Goal: Information Seeking & Learning: Learn about a topic

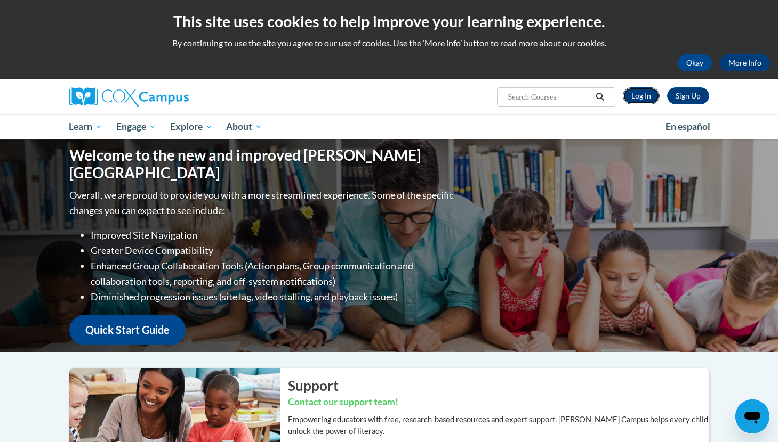
click at [648, 98] on link "Log In" at bounding box center [640, 95] width 37 height 17
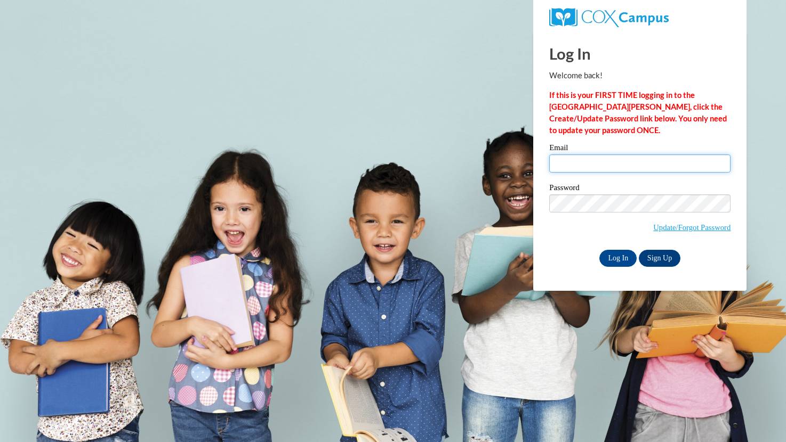
click at [652, 160] on input "Email" at bounding box center [639, 164] width 181 height 18
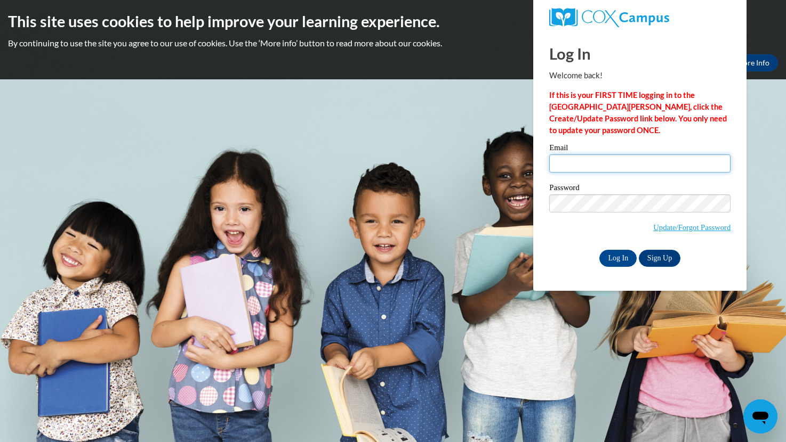
type input "gale.taum@k12.hi.us"
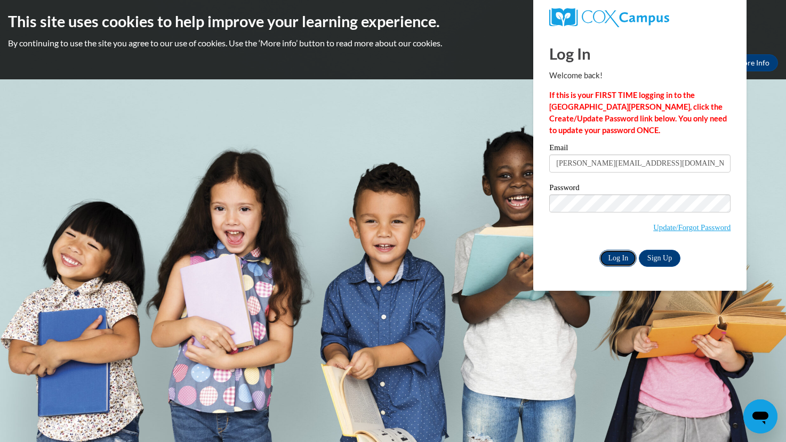
click at [621, 261] on input "Log In" at bounding box center [617, 258] width 37 height 17
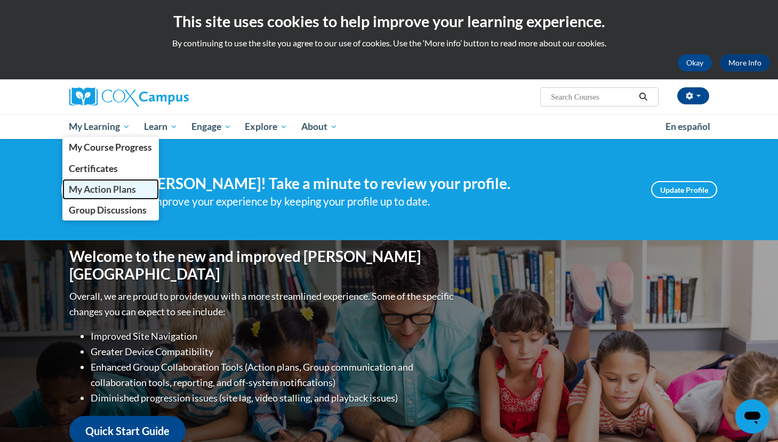
click at [106, 189] on span "My Action Plans" at bounding box center [102, 189] width 67 height 11
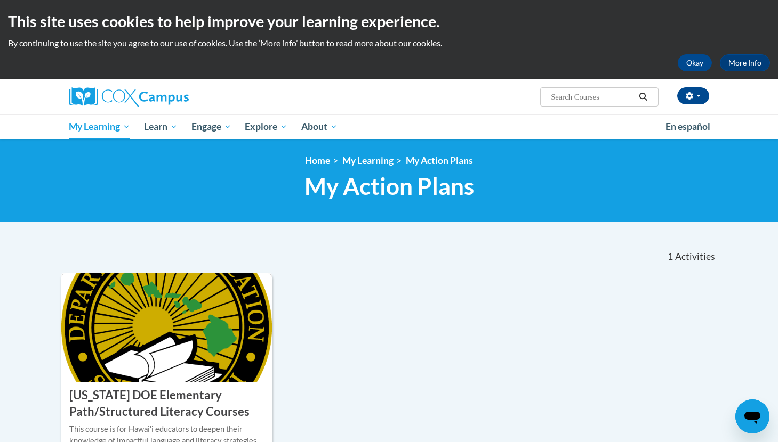
click at [185, 407] on h3 "[US_STATE] DOE Elementary Path/Structured Literacy Courses" at bounding box center [166, 403] width 195 height 33
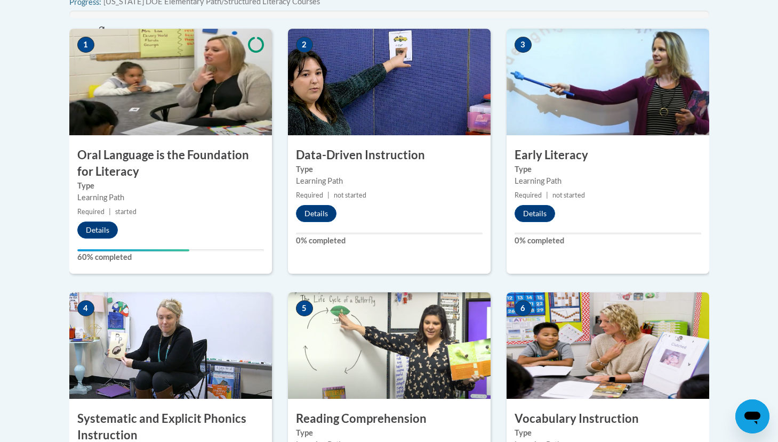
scroll to position [320, 0]
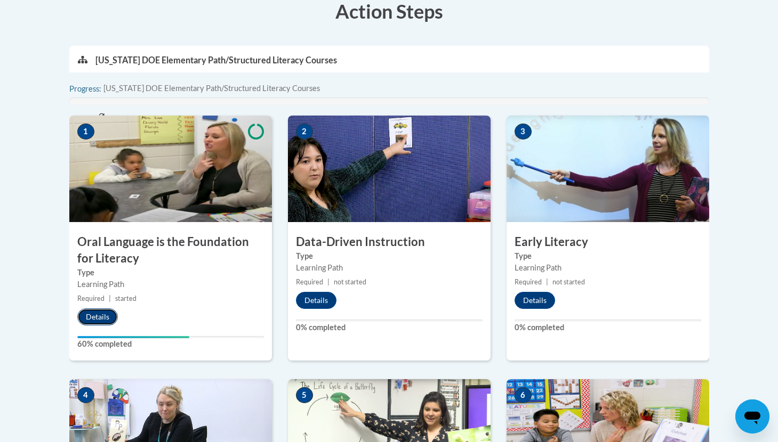
click at [102, 312] on button "Details" at bounding box center [97, 317] width 41 height 17
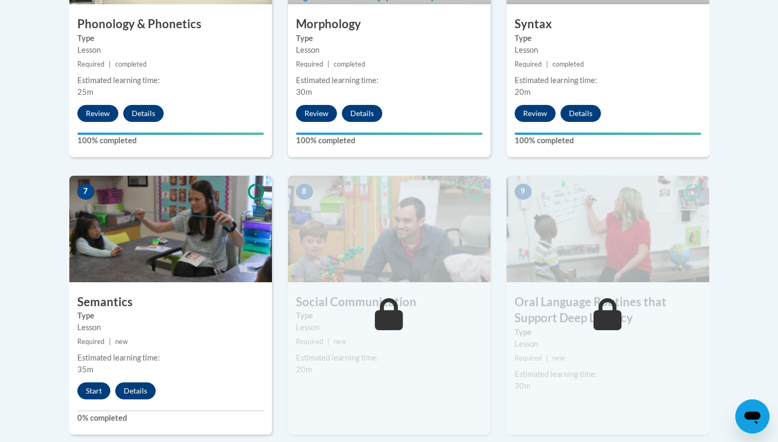
scroll to position [799, 0]
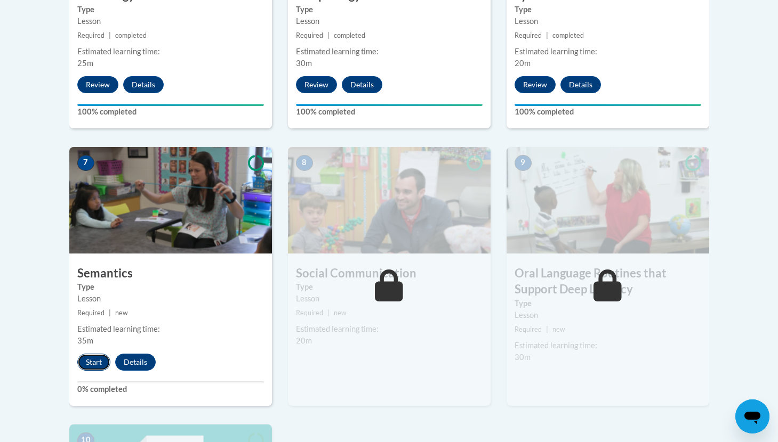
click at [91, 359] on button "Start" at bounding box center [93, 362] width 33 height 17
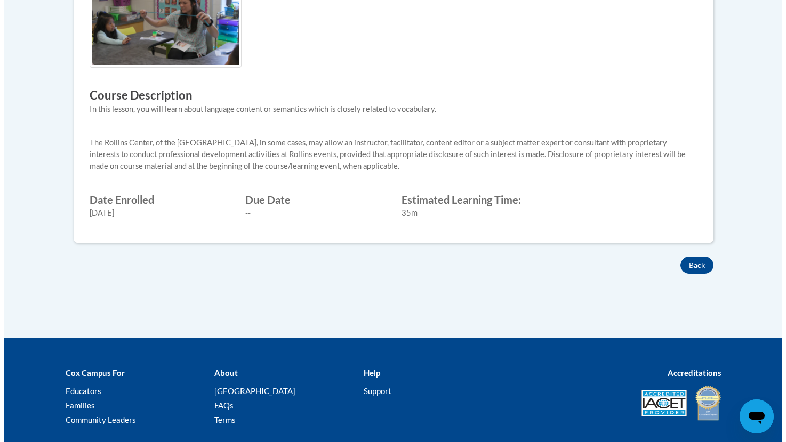
scroll to position [160, 0]
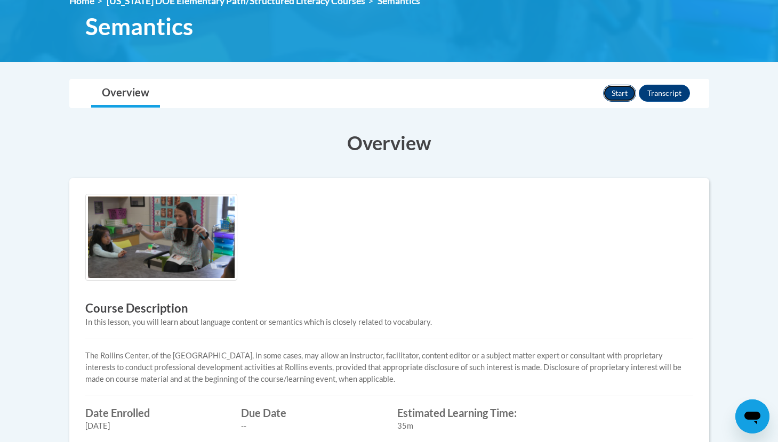
click at [618, 96] on button "Start" at bounding box center [619, 93] width 33 height 17
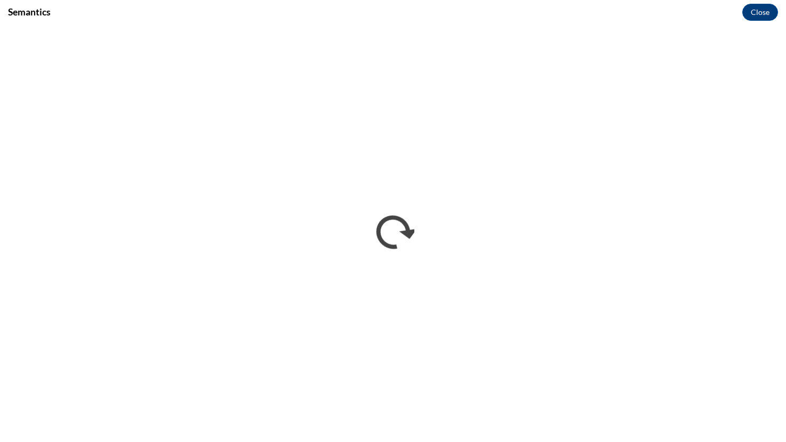
scroll to position [0, 0]
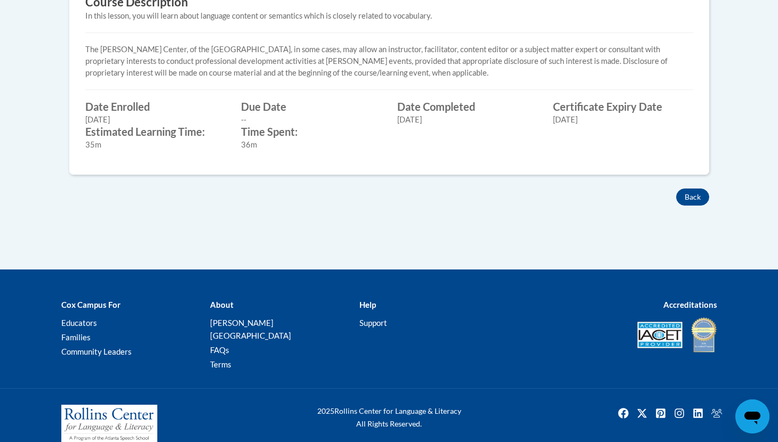
scroll to position [470, 0]
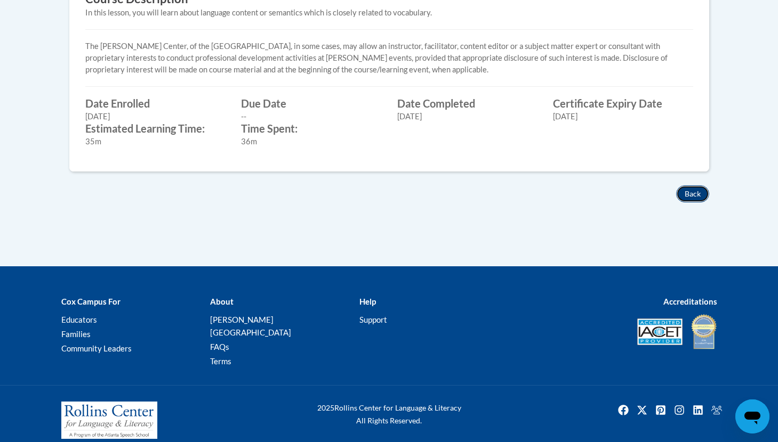
click at [694, 190] on button "Back" at bounding box center [692, 193] width 33 height 17
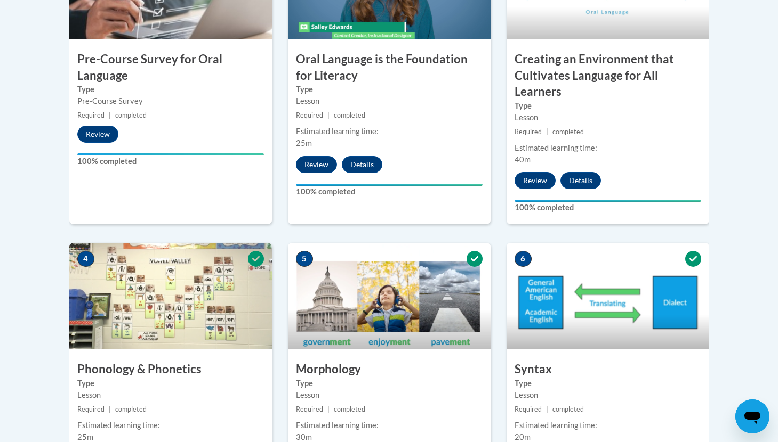
scroll to position [320, 0]
